Goal: Navigation & Orientation: Find specific page/section

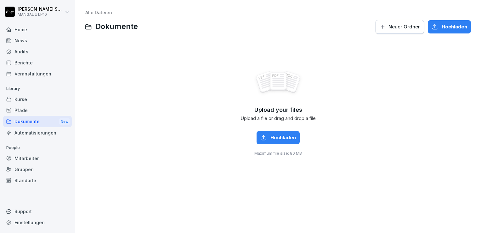
click at [5, 122] on div "Dokumente New" at bounding box center [37, 122] width 69 height 12
click at [35, 120] on div "Dokumente New" at bounding box center [37, 122] width 69 height 12
click at [93, 13] on link "Alle Dateien" at bounding box center [98, 12] width 27 height 5
click at [102, 13] on link "Alle Dateien" at bounding box center [98, 12] width 27 height 5
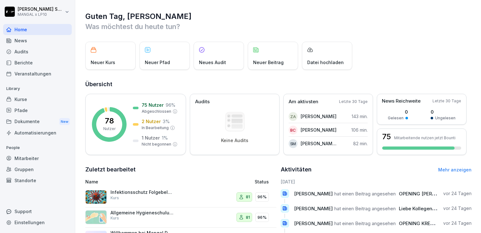
click at [14, 119] on div "Dokumente New" at bounding box center [37, 122] width 69 height 12
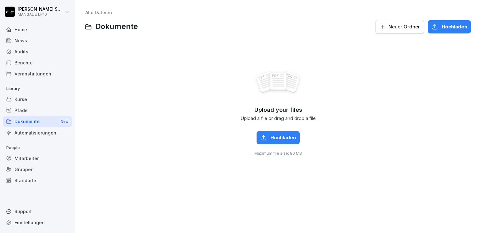
click at [29, 110] on div "Pfade" at bounding box center [37, 110] width 69 height 11
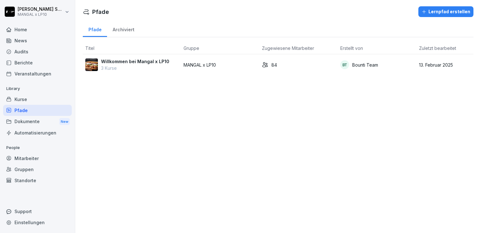
click at [26, 121] on div "Dokumente New" at bounding box center [37, 122] width 69 height 12
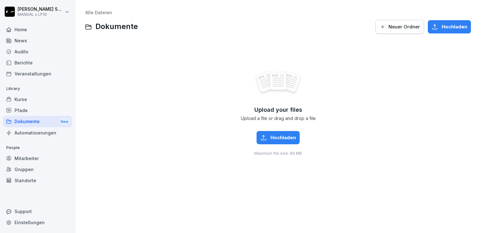
click at [31, 158] on div "Mitarbeiter" at bounding box center [37, 158] width 69 height 11
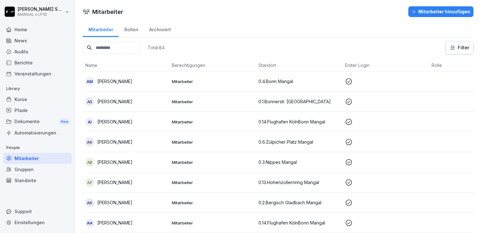
click at [24, 119] on div "Dokumente New" at bounding box center [37, 122] width 69 height 12
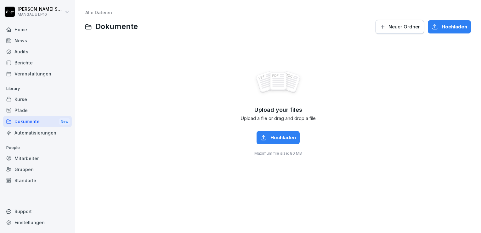
click at [87, 29] on icon at bounding box center [89, 27] width 6 height 5
click at [171, 52] on div "Upload your files Upload a file or drag and drop a file Hochladen Maximum file …" at bounding box center [278, 113] width 386 height 142
click at [94, 14] on link "Alle Dateien" at bounding box center [98, 12] width 27 height 5
click at [26, 160] on div "Mitarbeiter" at bounding box center [37, 158] width 69 height 11
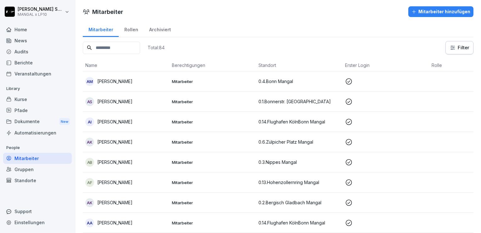
click at [124, 33] on div "Rollen" at bounding box center [131, 29] width 25 height 16
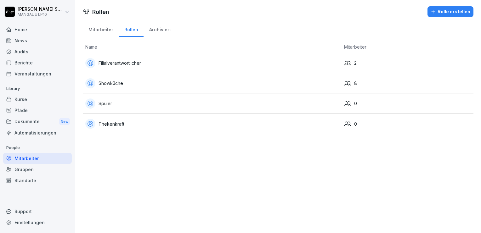
click at [20, 122] on div "Dokumente New" at bounding box center [37, 122] width 69 height 12
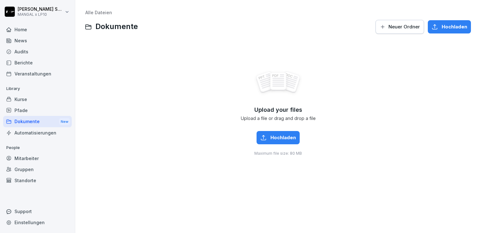
click at [126, 80] on div "Upload your files Upload a file or drag and drop a file Hochladen Maximum file …" at bounding box center [278, 113] width 386 height 142
drag, startPoint x: 126, startPoint y: 80, endPoint x: 94, endPoint y: 49, distance: 45.0
click at [92, 50] on div "Upload your files Upload a file or drag and drop a file Hochladen Maximum file …" at bounding box center [278, 113] width 386 height 142
click at [81, 29] on div "Alle Dateien Dokumente Neuer Ordner Hochladen Upload your files Upload a file o…" at bounding box center [278, 116] width 397 height 223
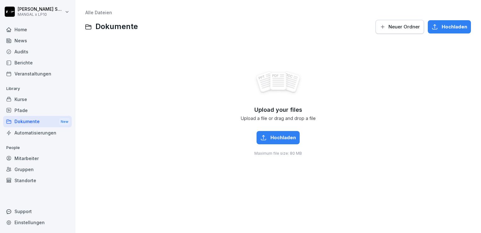
click at [98, 13] on link "Alle Dateien" at bounding box center [98, 12] width 27 height 5
click at [14, 112] on div "Pfade" at bounding box center [37, 110] width 69 height 11
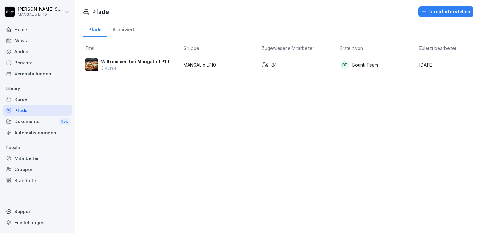
click at [26, 121] on div "Dokumente New" at bounding box center [37, 122] width 69 height 12
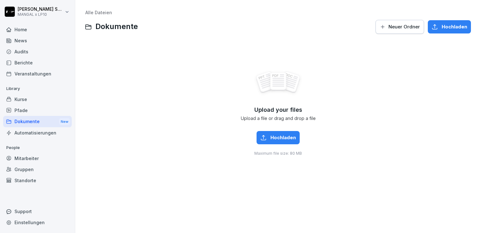
click at [33, 99] on div "Kurse" at bounding box center [37, 99] width 69 height 11
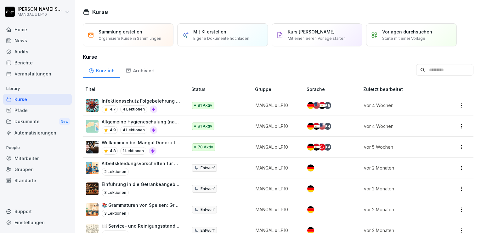
click at [31, 117] on div "Dokumente New" at bounding box center [37, 122] width 69 height 12
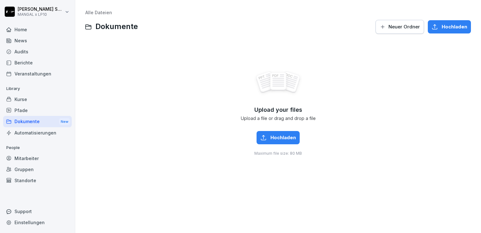
click at [21, 168] on div "Gruppen" at bounding box center [37, 169] width 69 height 11
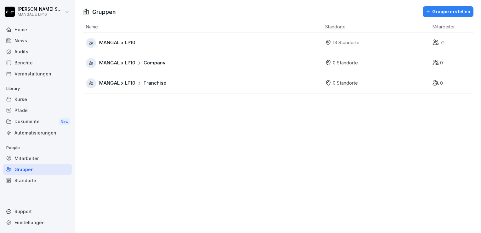
click at [23, 181] on div "Standorte" at bounding box center [37, 180] width 69 height 11
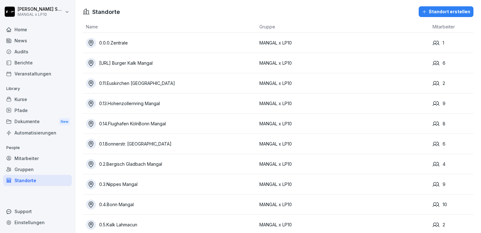
click at [30, 124] on div "Dokumente New" at bounding box center [37, 122] width 69 height 12
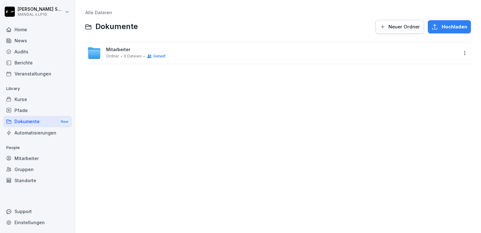
click at [124, 49] on span "Mitarbeiter" at bounding box center [118, 49] width 24 height 5
